Goal: Transaction & Acquisition: Download file/media

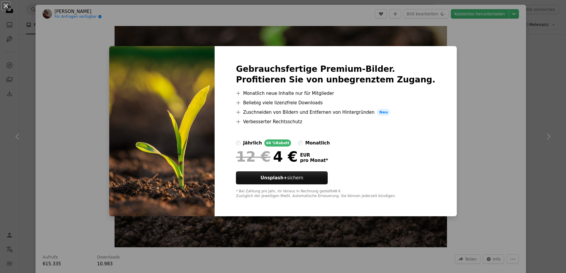
scroll to position [555, 0]
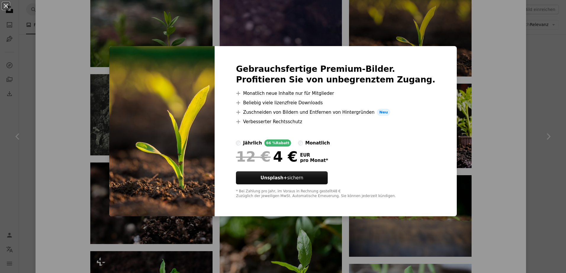
click at [430, 57] on div "Gebrauchsfertige Premium-Bilder. Profitieren Sie von unbegrenztem Zugang. A plu…" at bounding box center [336, 131] width 242 height 170
click at [534, 80] on div "An X shape Gebrauchsfertige Premium-Bilder. Profitieren Sie von unbegrenztem Zu…" at bounding box center [283, 136] width 566 height 273
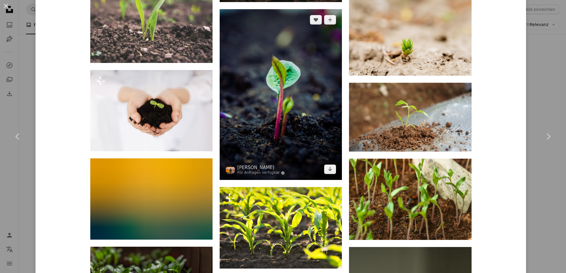
scroll to position [984, 0]
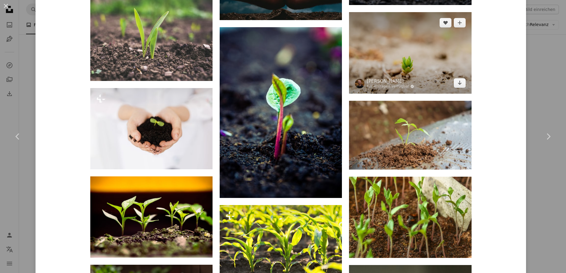
click at [396, 67] on img at bounding box center [410, 52] width 122 height 81
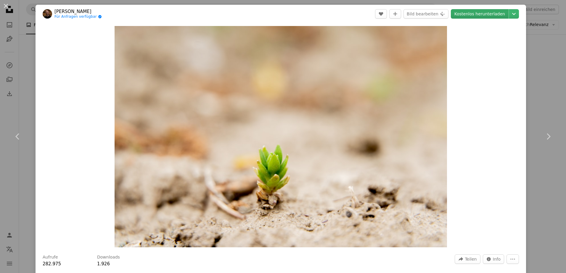
click at [482, 14] on link "Kostenlos herunterladen" at bounding box center [480, 13] width 58 height 9
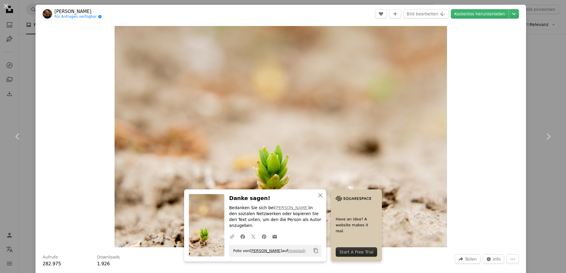
click at [269, 252] on link "[PERSON_NAME]" at bounding box center [266, 251] width 32 height 4
